Goal: Task Accomplishment & Management: Complete application form

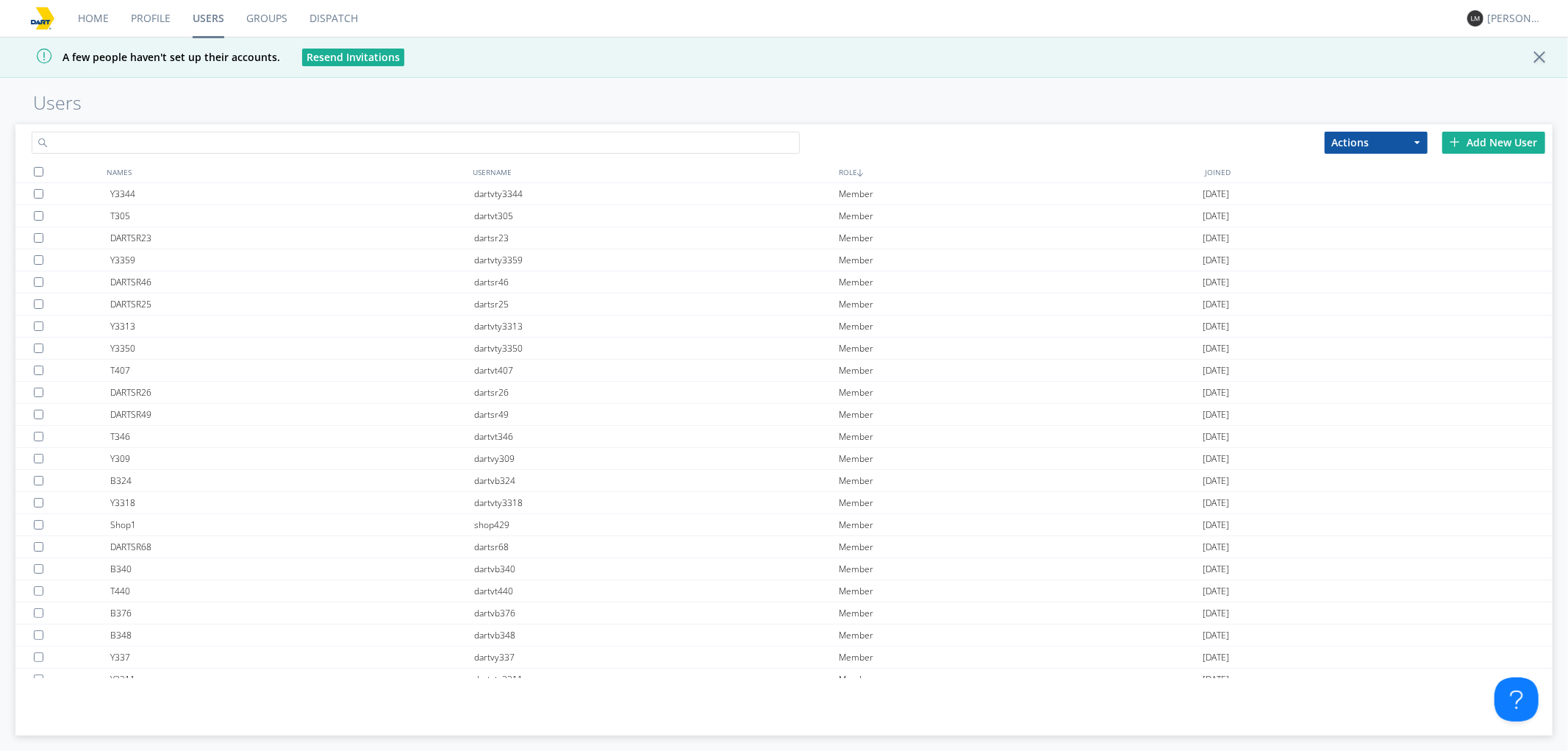
click at [574, 138] on input "text" at bounding box center [415, 142] width 768 height 22
type input "341"
click at [1494, 143] on div "Add New User" at bounding box center [1493, 142] width 103 height 22
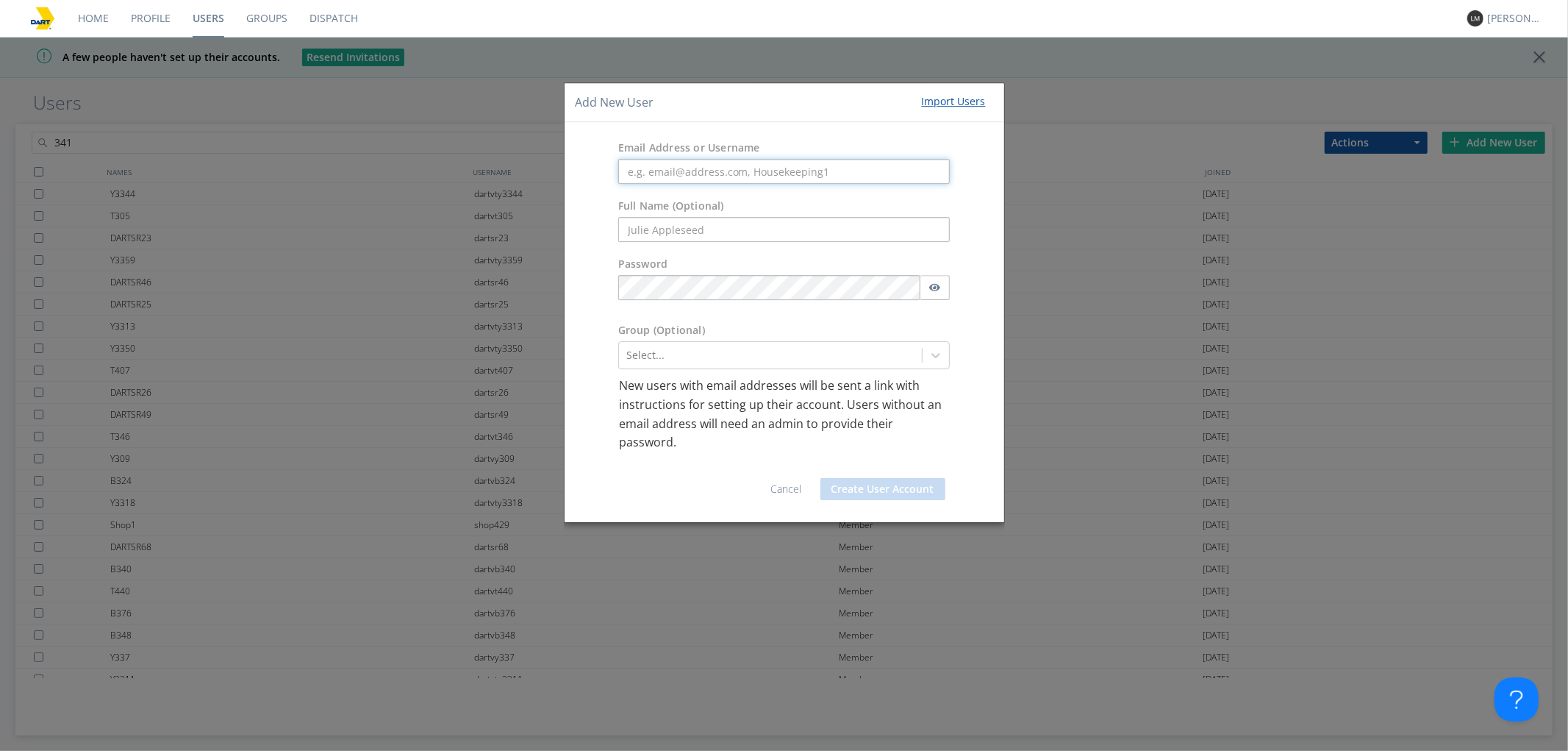
click at [785, 164] on input "text" at bounding box center [784, 172] width 332 height 25
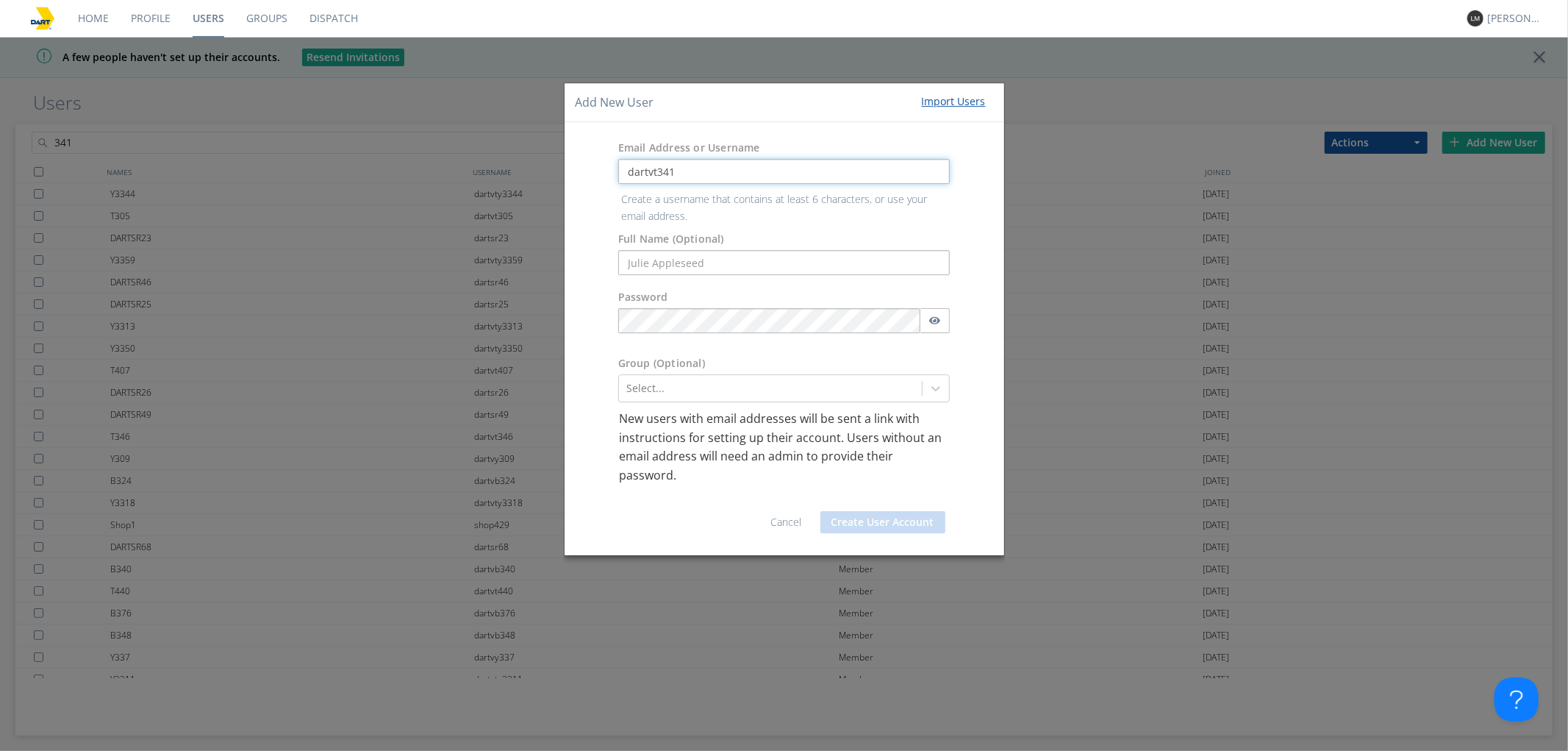
type input "dartvt341"
click at [692, 259] on form "Email Address or Username dartvt341 Create a username that contains at least 6 …" at bounding box center [785, 338] width 418 height 410
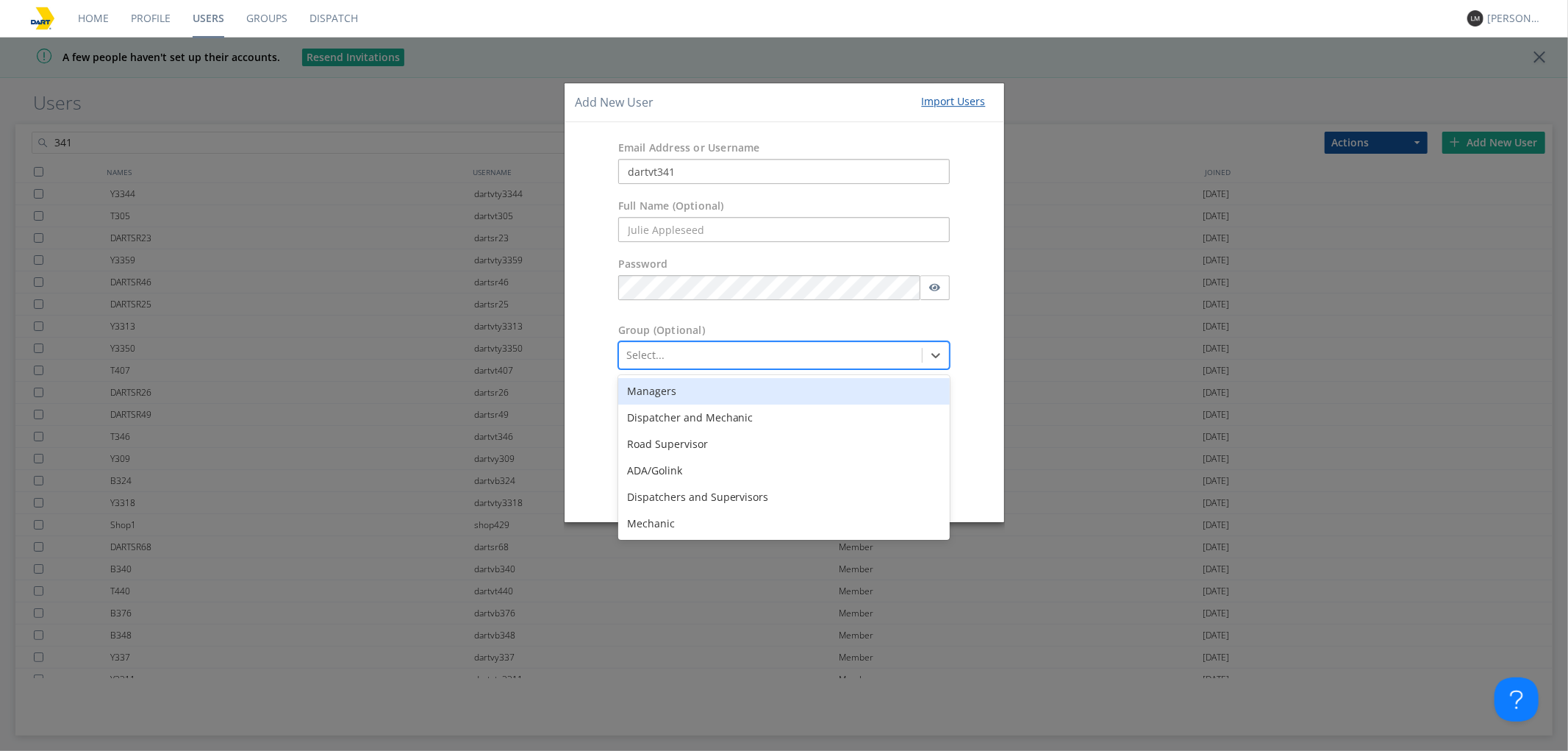
click at [649, 357] on div at bounding box center [770, 356] width 289 height 18
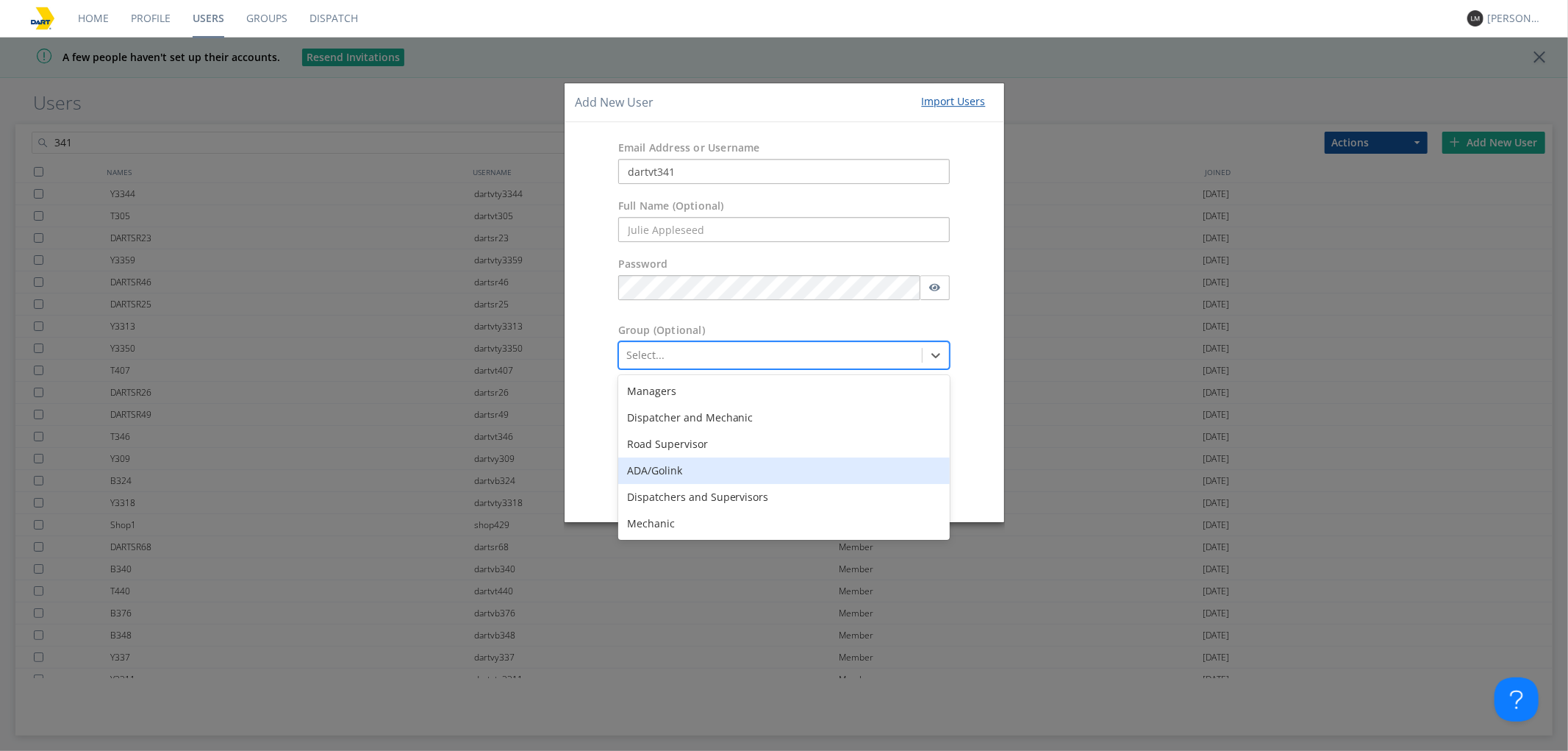
click at [685, 473] on div "ADA/Golink" at bounding box center [784, 472] width 332 height 26
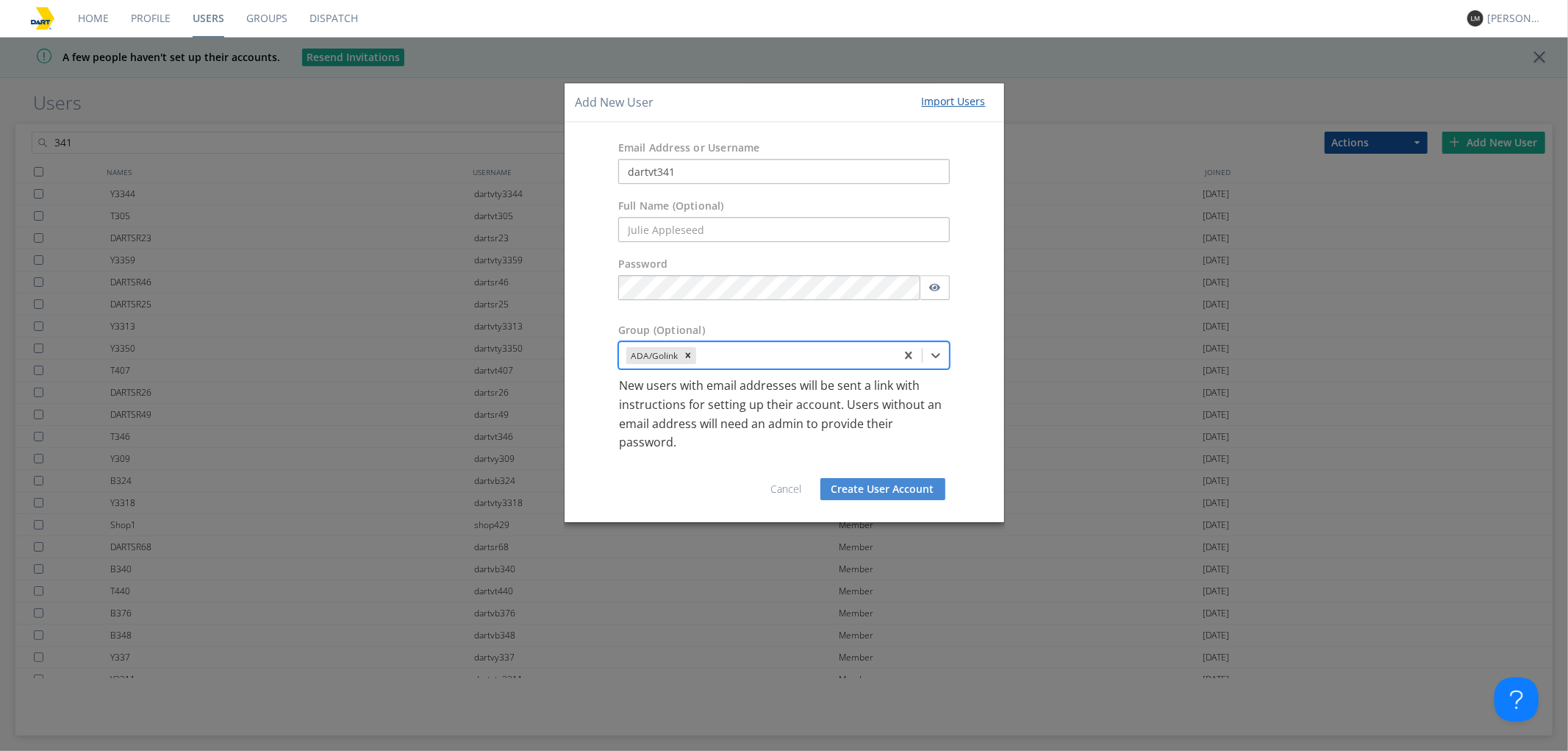
click at [910, 488] on button "Create User Account" at bounding box center [883, 488] width 125 height 22
